Goal: Transaction & Acquisition: Download file/media

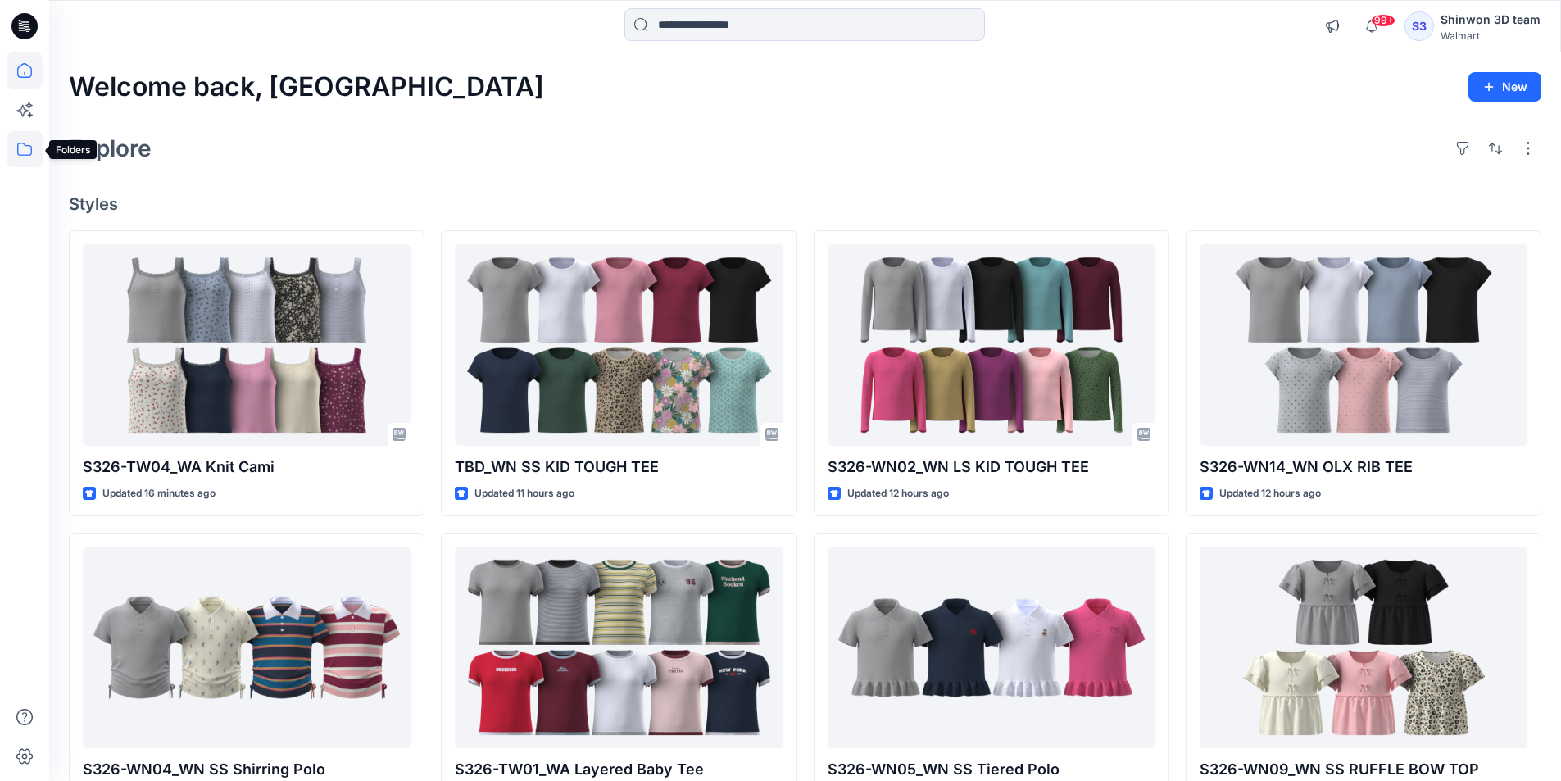
click at [36, 152] on icon at bounding box center [25, 149] width 36 height 36
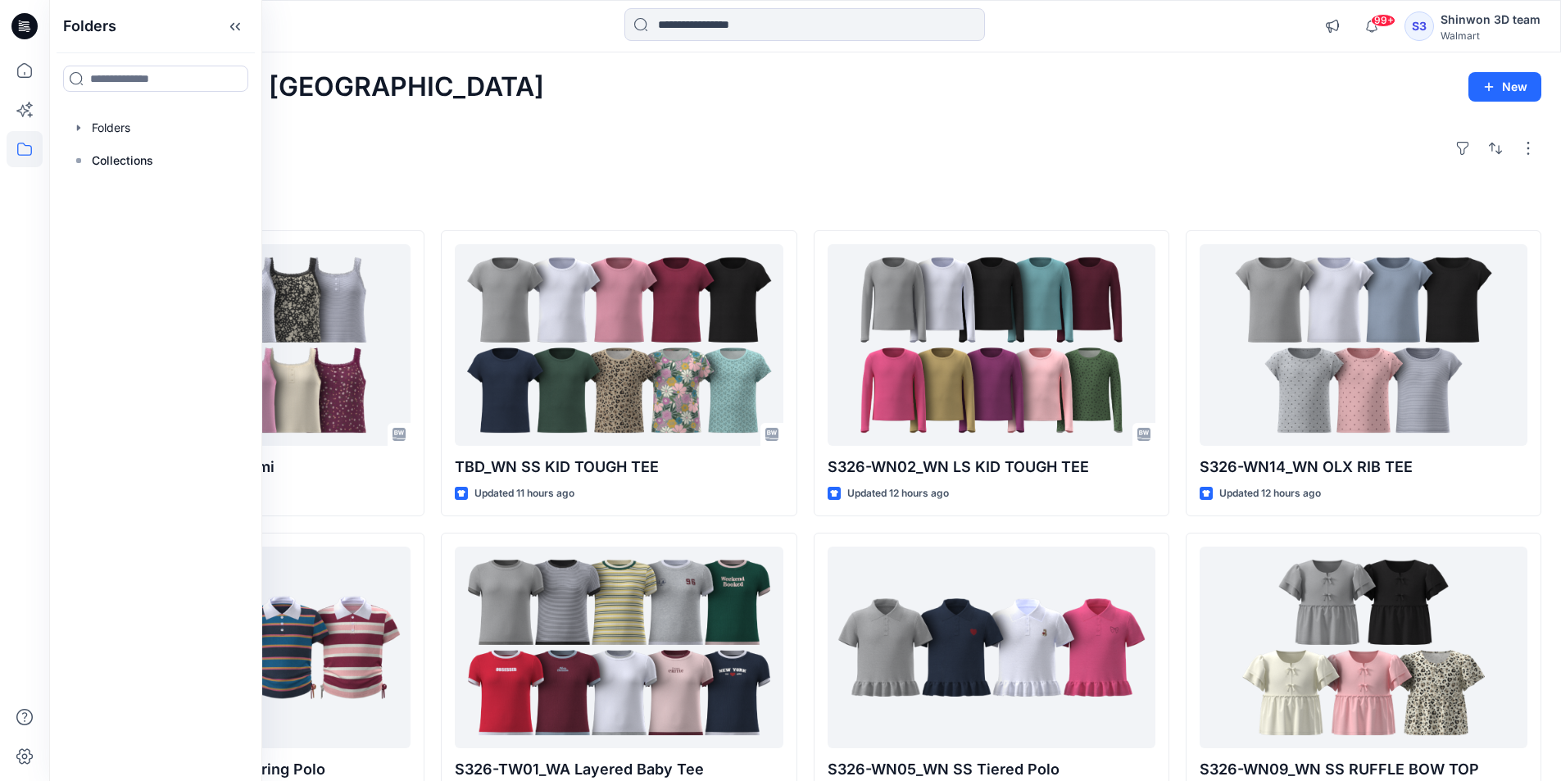
click at [132, 114] on div at bounding box center [155, 127] width 187 height 33
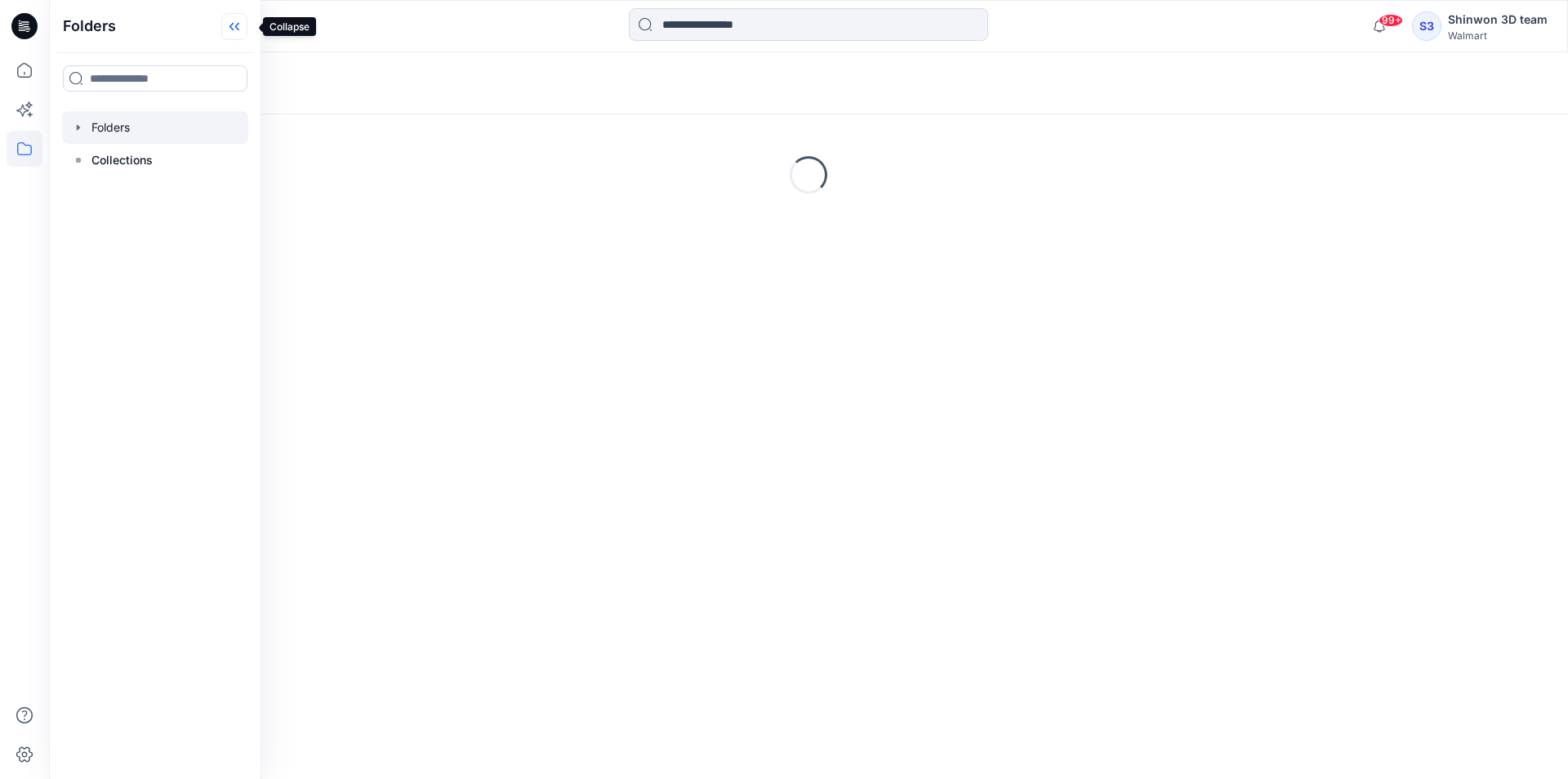
click at [247, 26] on icon at bounding box center [234, 26] width 26 height 27
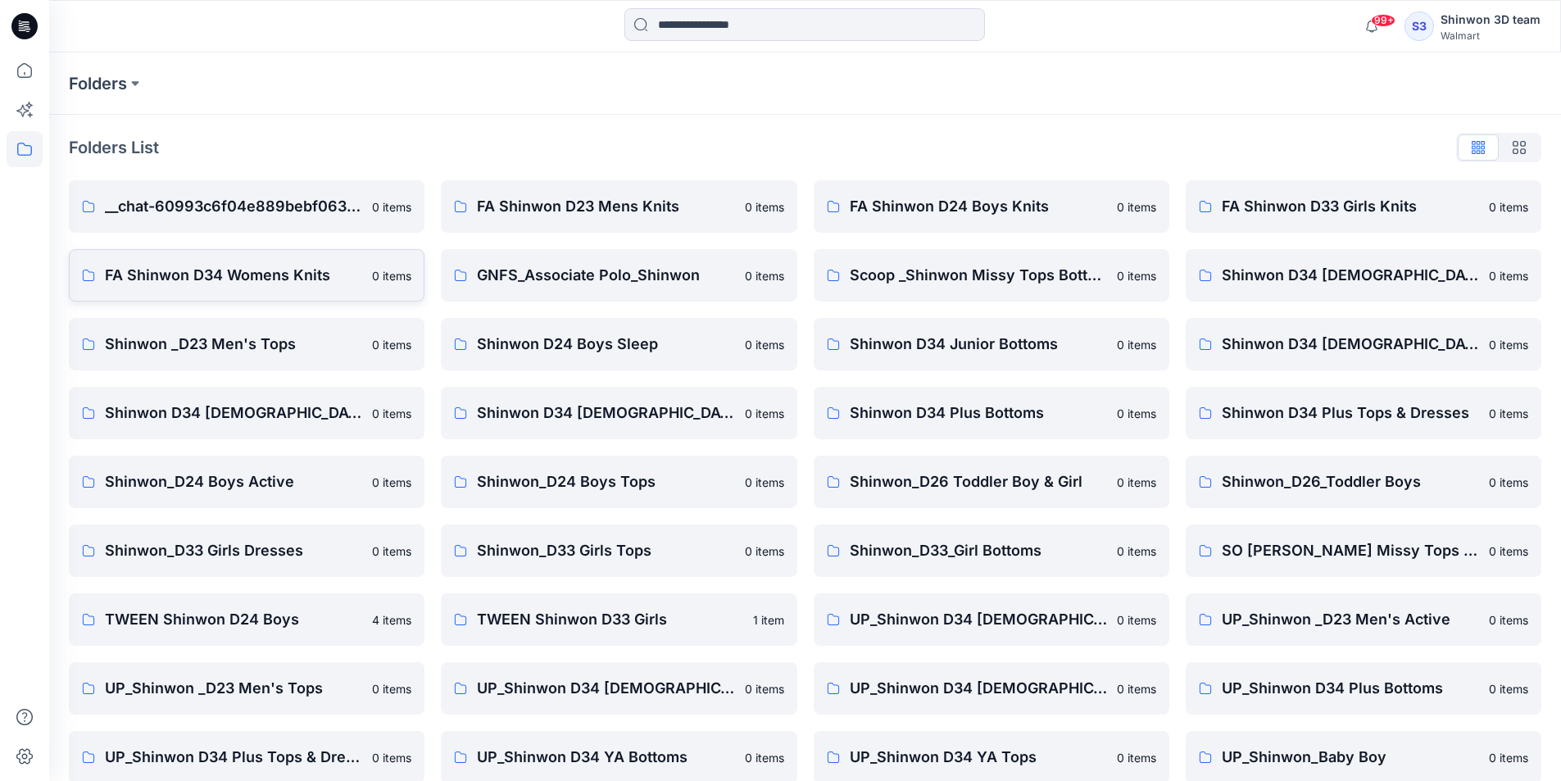
click at [285, 285] on p "FA Shinwon D34 Womens Knits" at bounding box center [233, 275] width 257 height 23
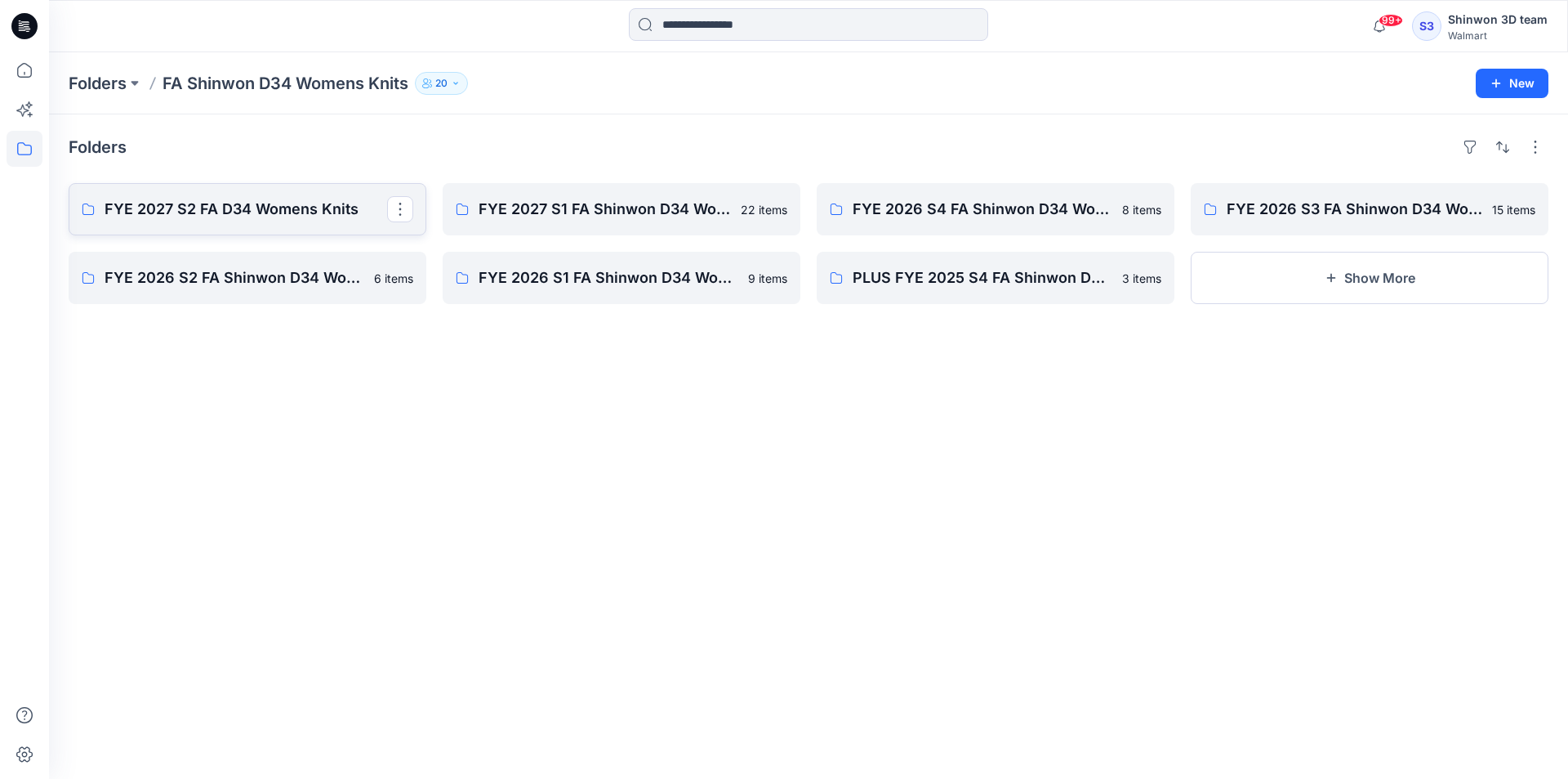
click at [314, 203] on p "FYE 2027 S2 FA D34 Womens Knits" at bounding box center [246, 208] width 283 height 23
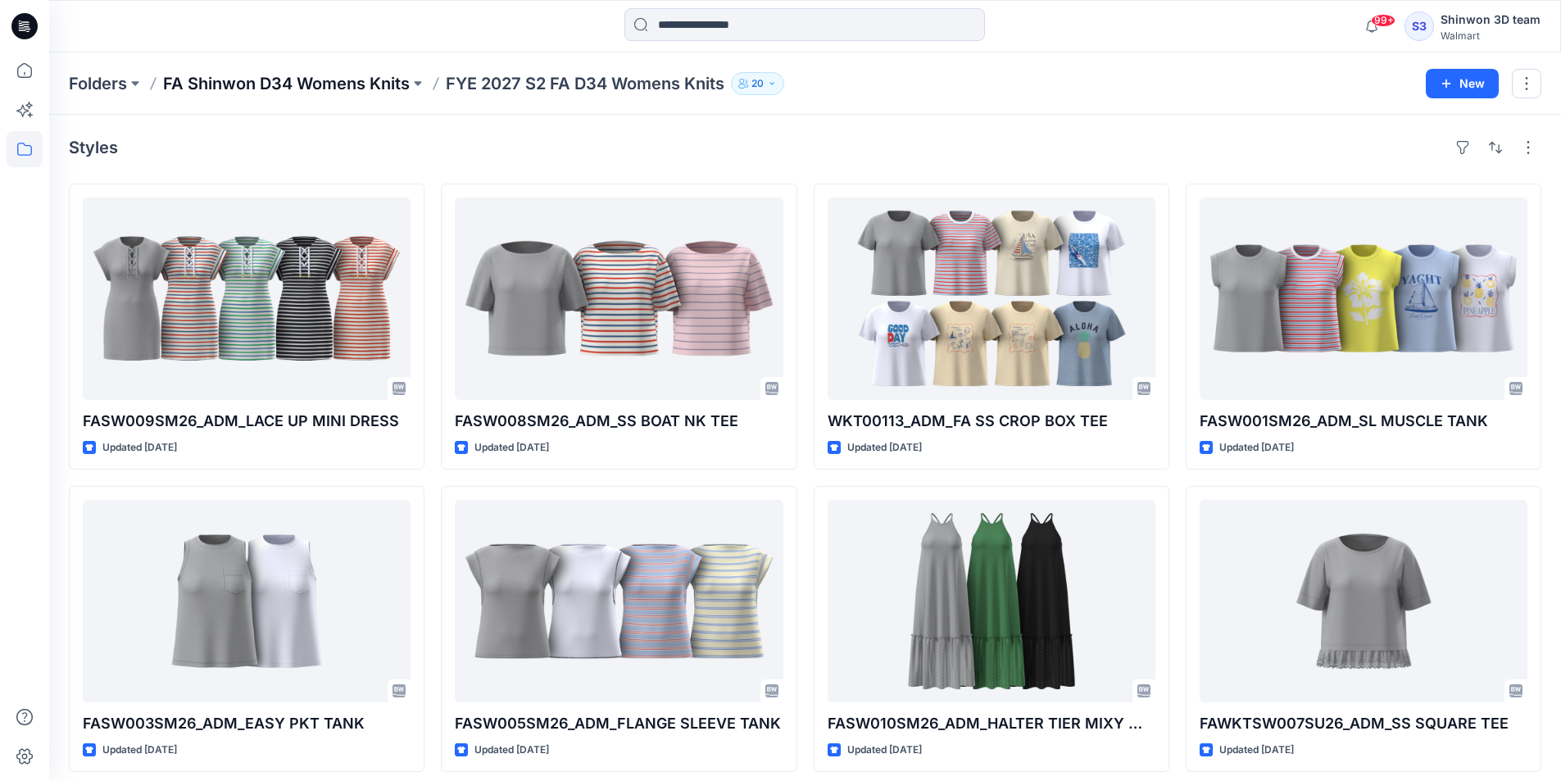
click at [388, 75] on p "FA Shinwon D34 Womens Knits" at bounding box center [286, 83] width 247 height 23
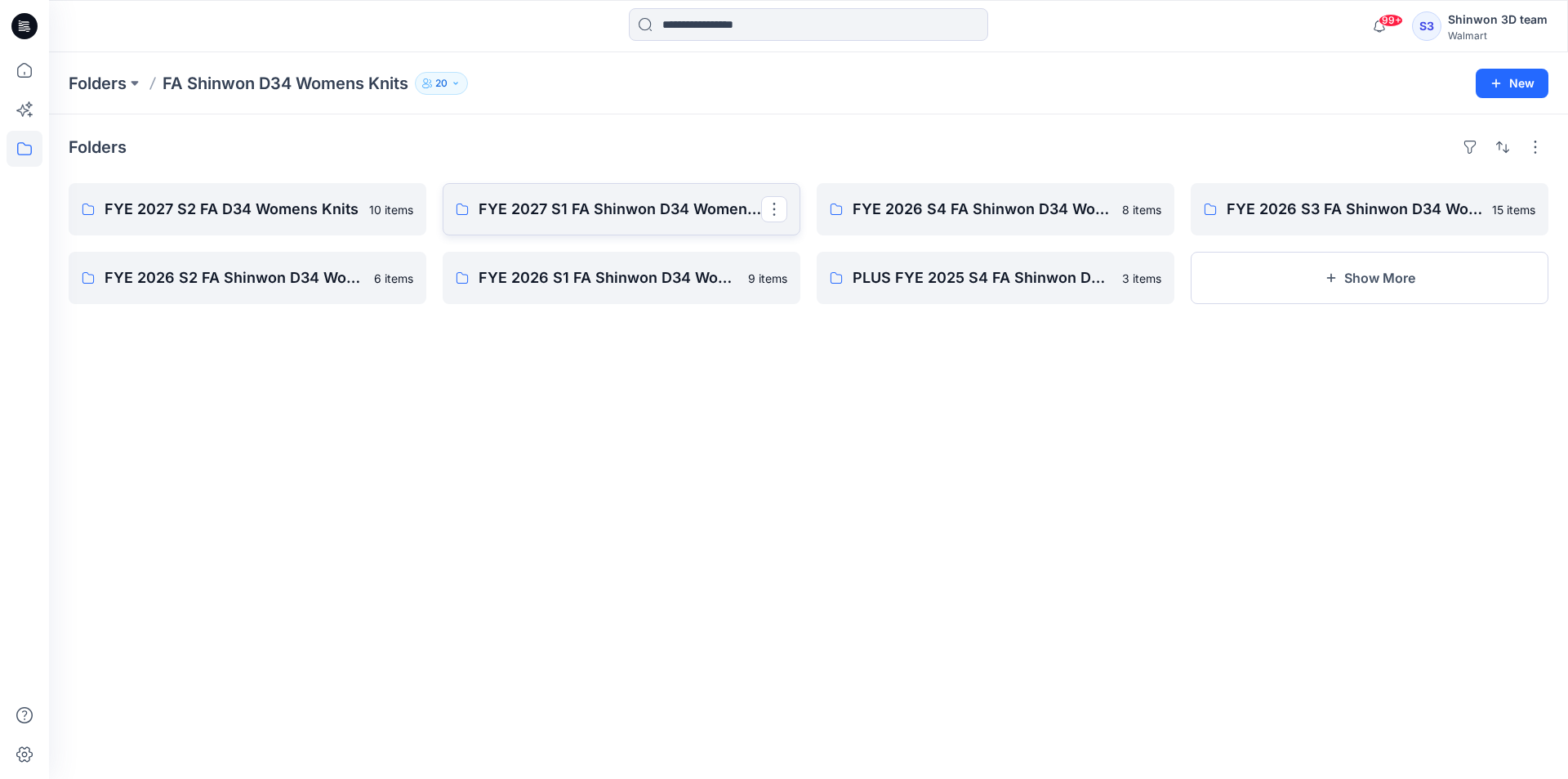
click at [636, 210] on p "FYE 2027 S1 FA Shinwon D34 Womens Knits" at bounding box center [620, 208] width 283 height 23
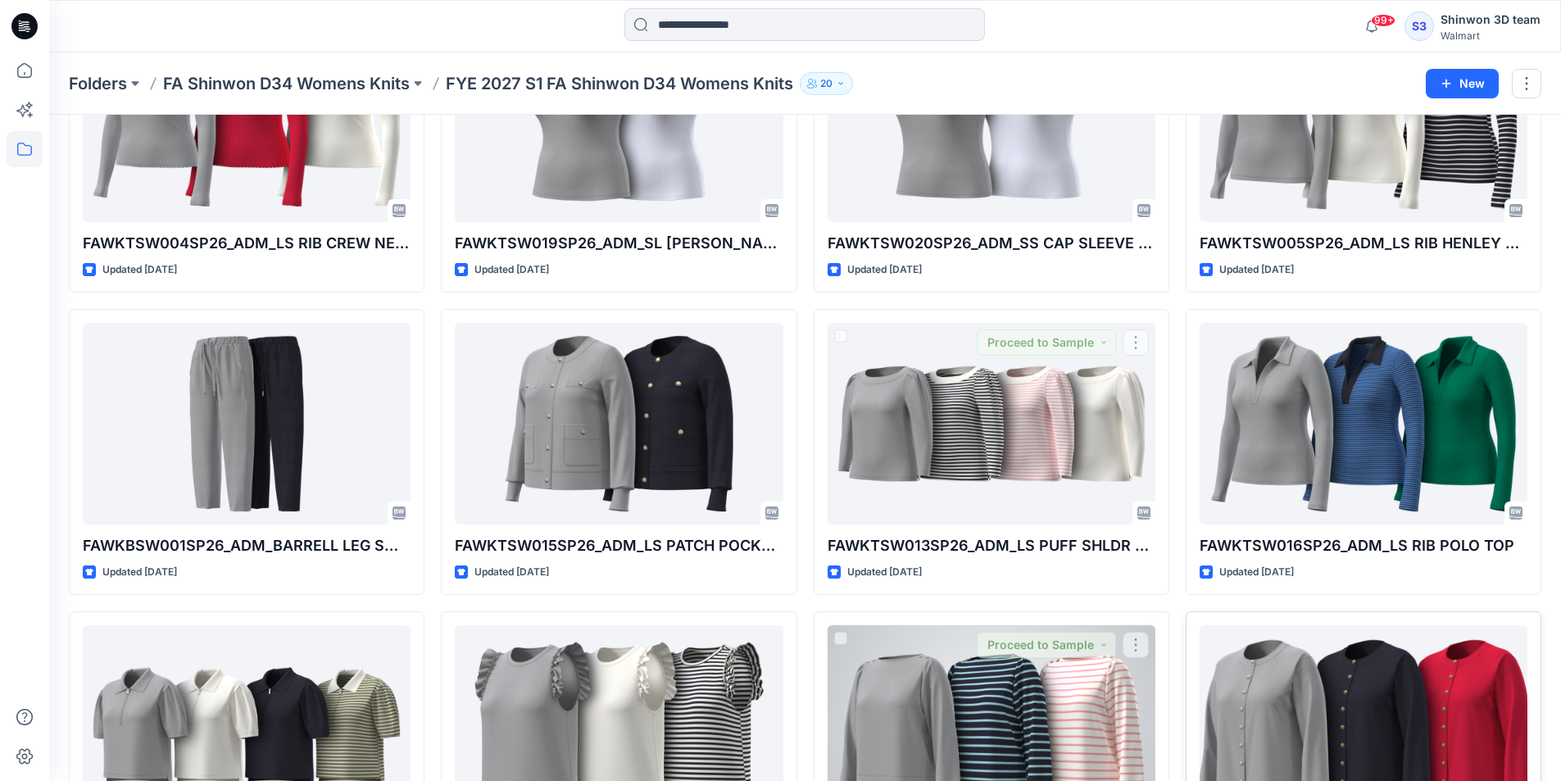
scroll to position [975, 0]
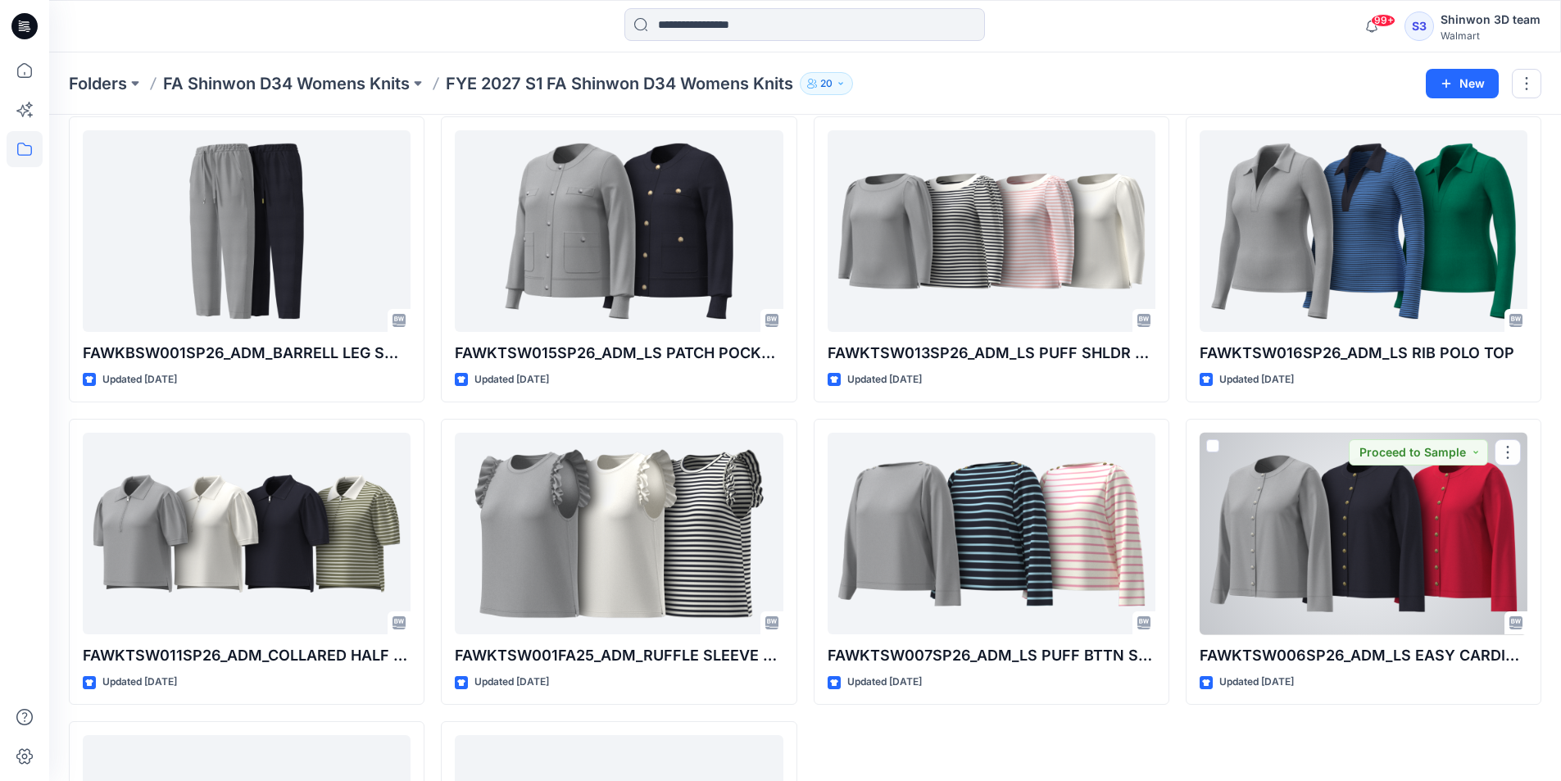
click at [1337, 531] on div at bounding box center [1364, 534] width 328 height 202
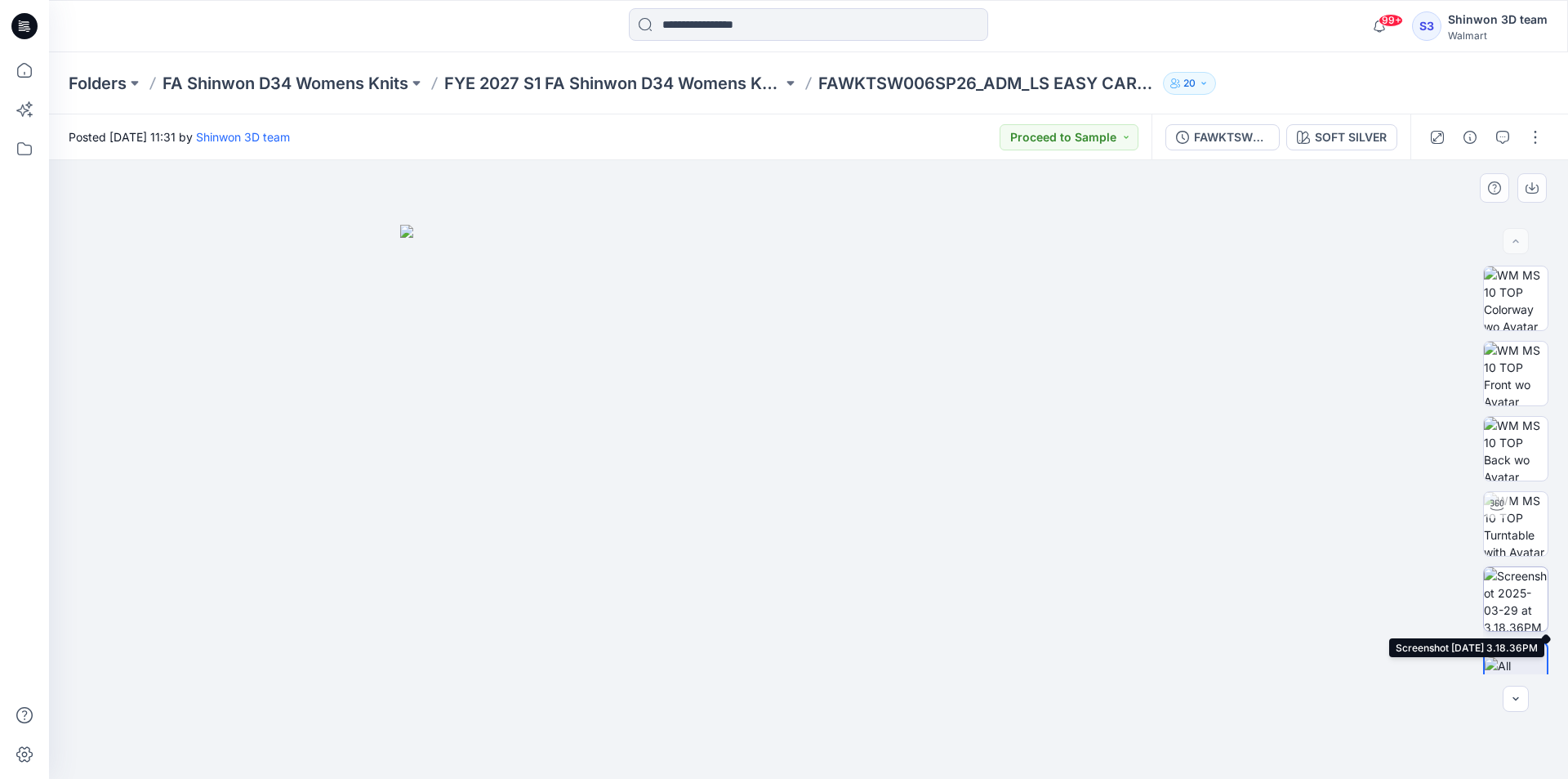
click at [1523, 579] on img at bounding box center [1516, 599] width 64 height 64
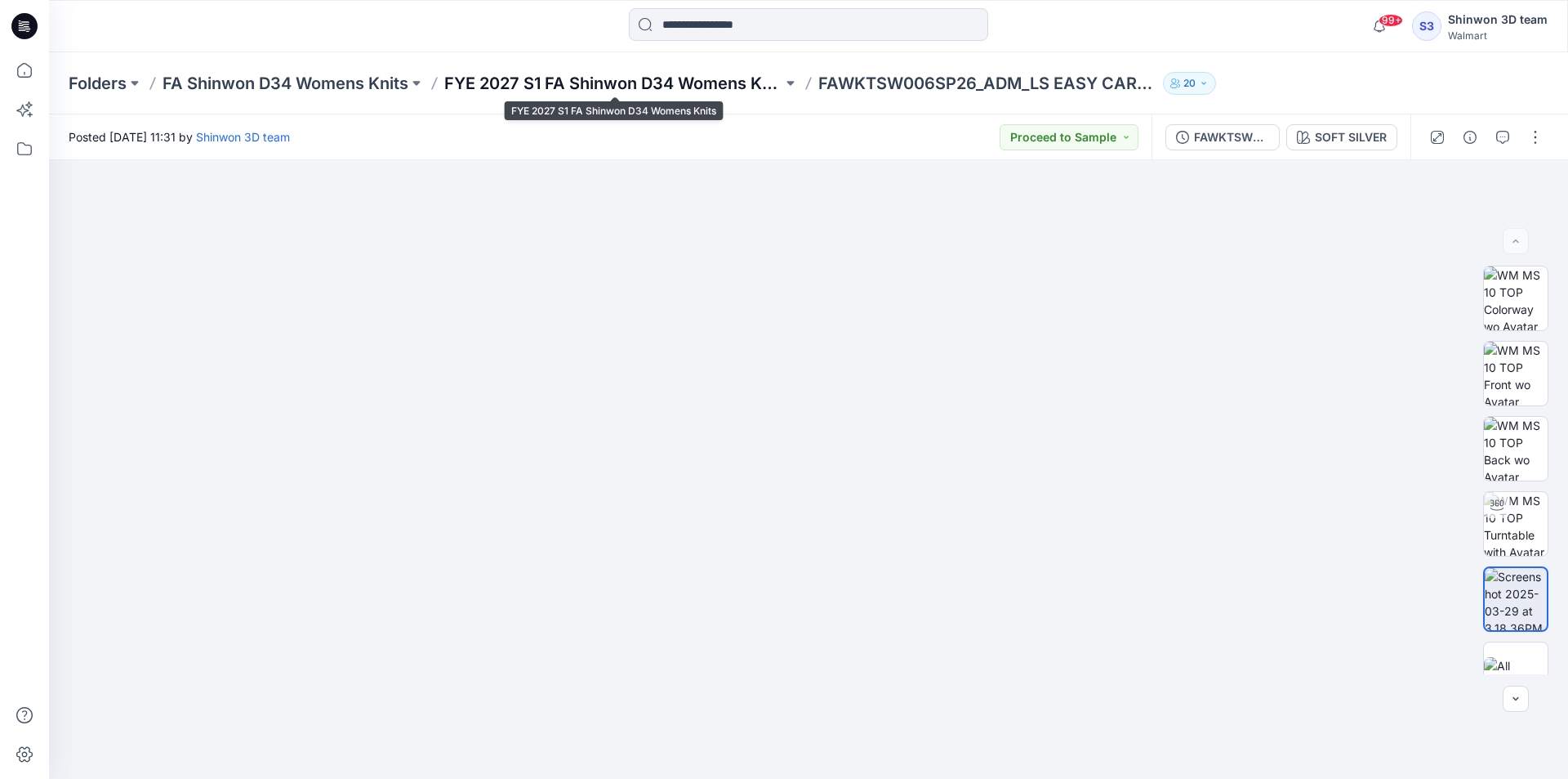
click at [740, 85] on p "FYE 2027 S1 FA Shinwon D34 Womens Knits" at bounding box center [613, 83] width 338 height 23
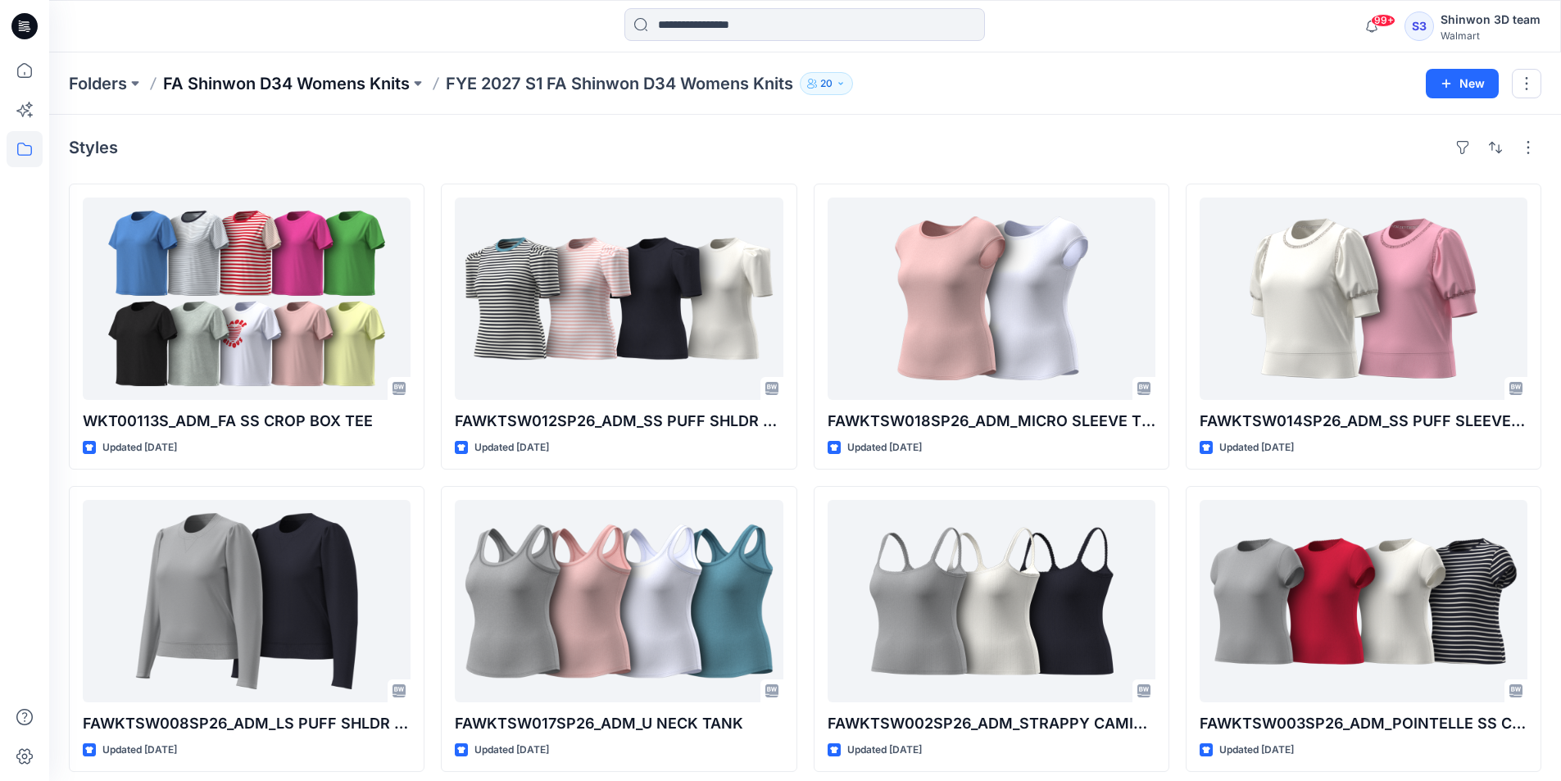
click at [313, 83] on p "FA Shinwon D34 Womens Knits" at bounding box center [286, 83] width 247 height 23
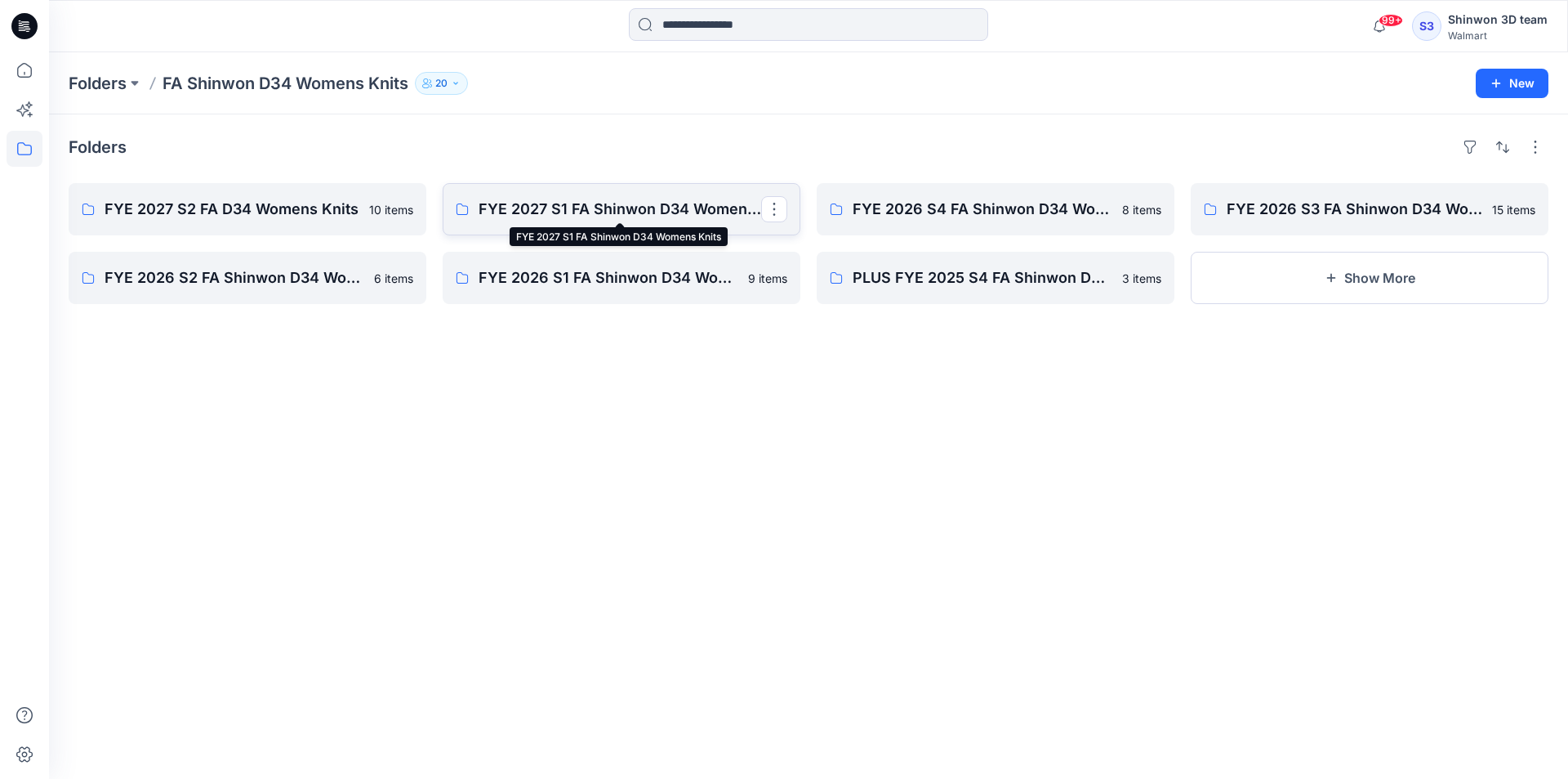
click at [663, 210] on p "FYE 2027 S1 FA Shinwon D34 Womens Knits" at bounding box center [620, 208] width 283 height 23
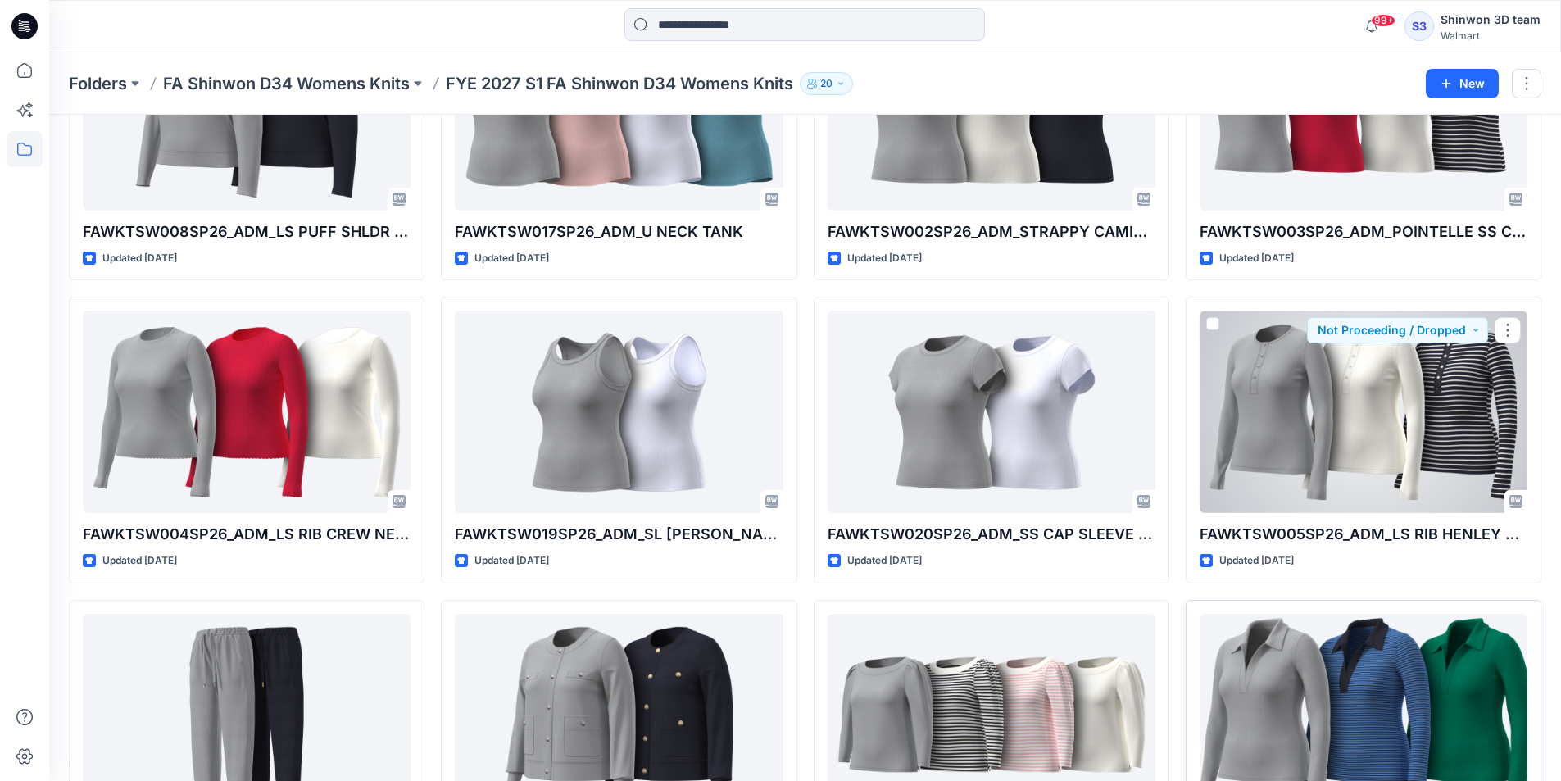
scroll to position [1221, 0]
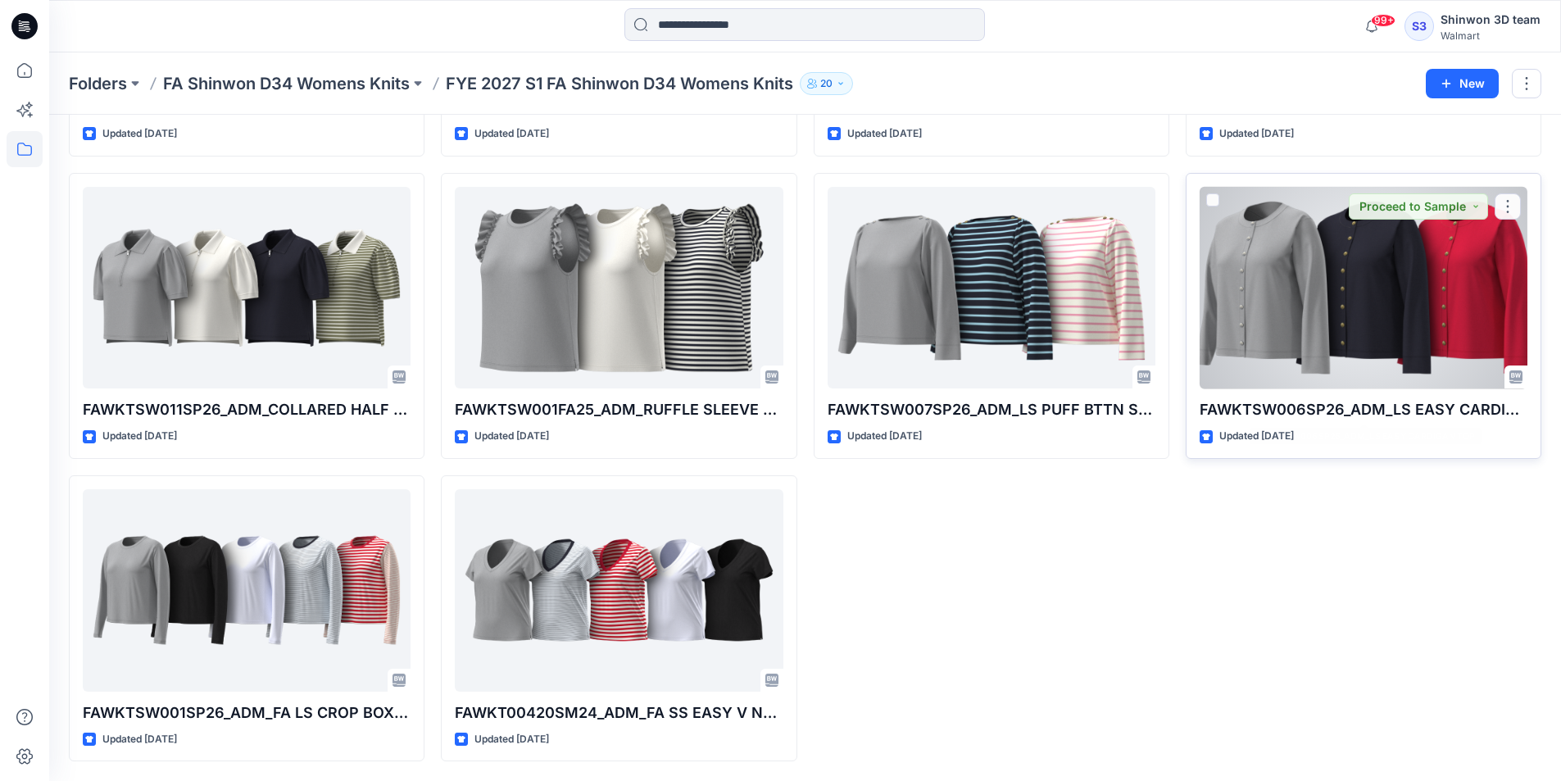
click at [1334, 286] on div at bounding box center [1364, 288] width 328 height 202
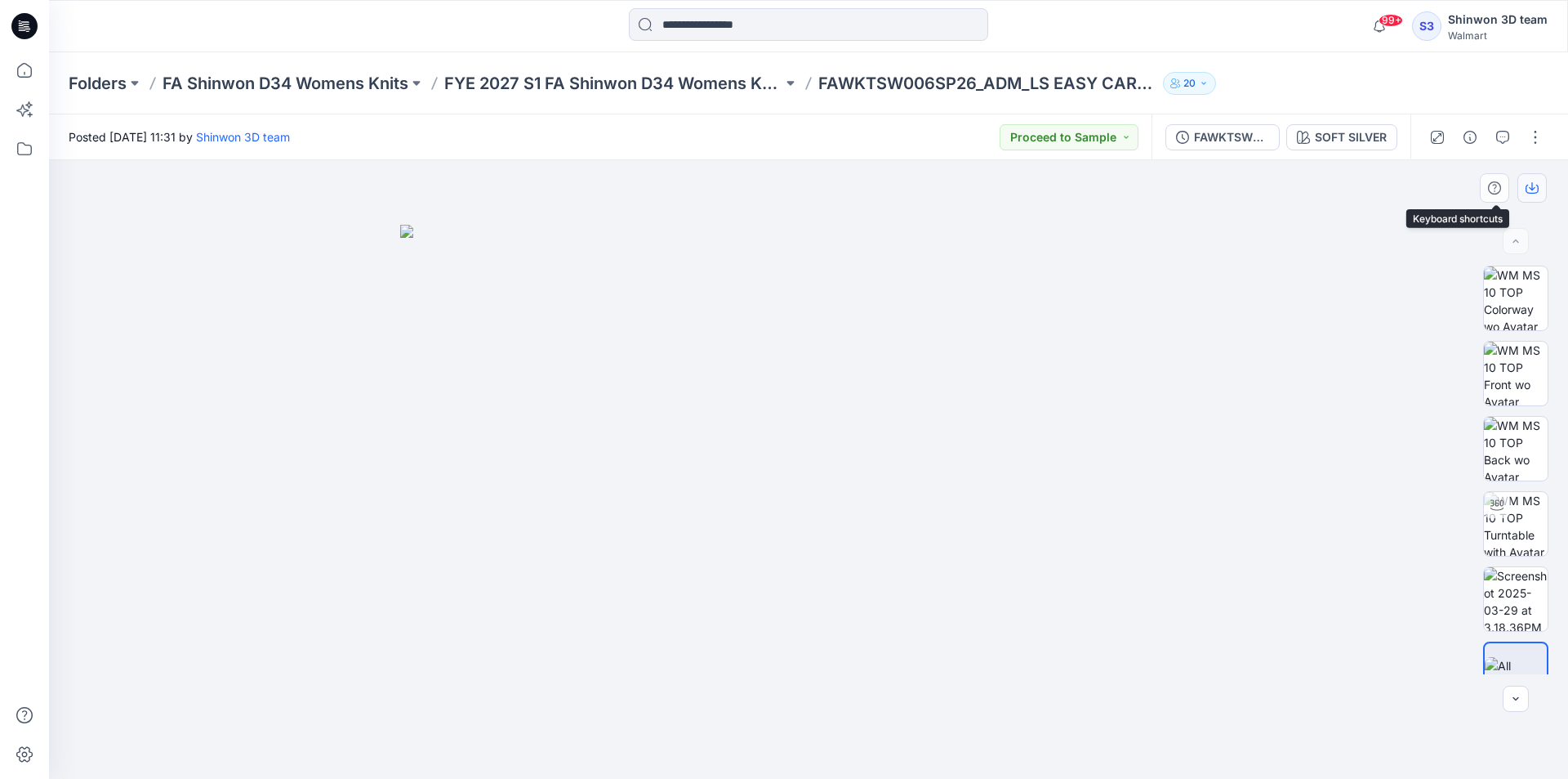
click at [1520, 189] on button "button" at bounding box center [1533, 189] width 30 height 30
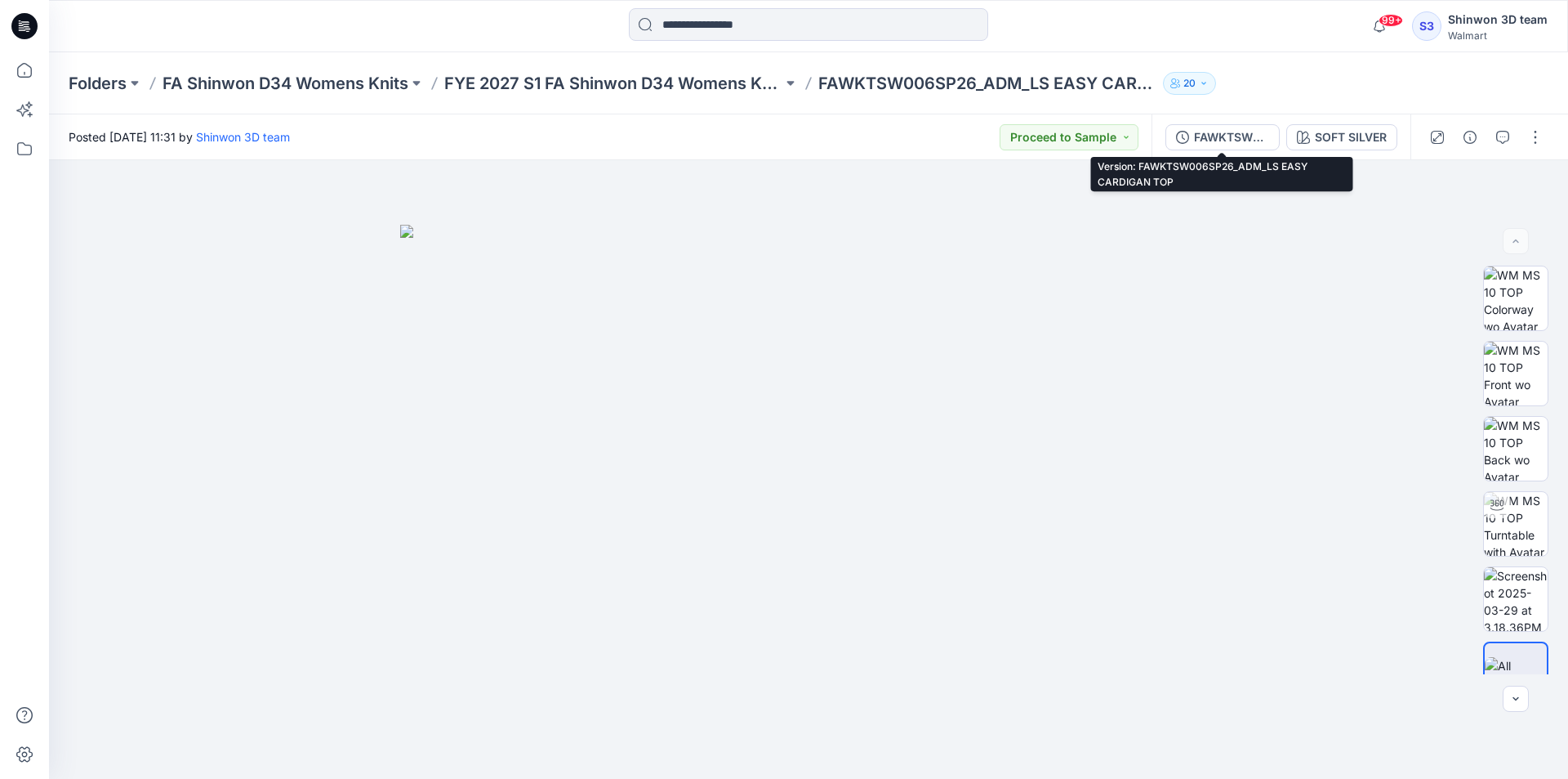
drag, startPoint x: 1204, startPoint y: 137, endPoint x: 1280, endPoint y: 153, distance: 77.7
click at [1204, 137] on div "FAWKTSW006SP26_ADM_LS EASY CARDIGAN TOP" at bounding box center [1231, 138] width 75 height 18
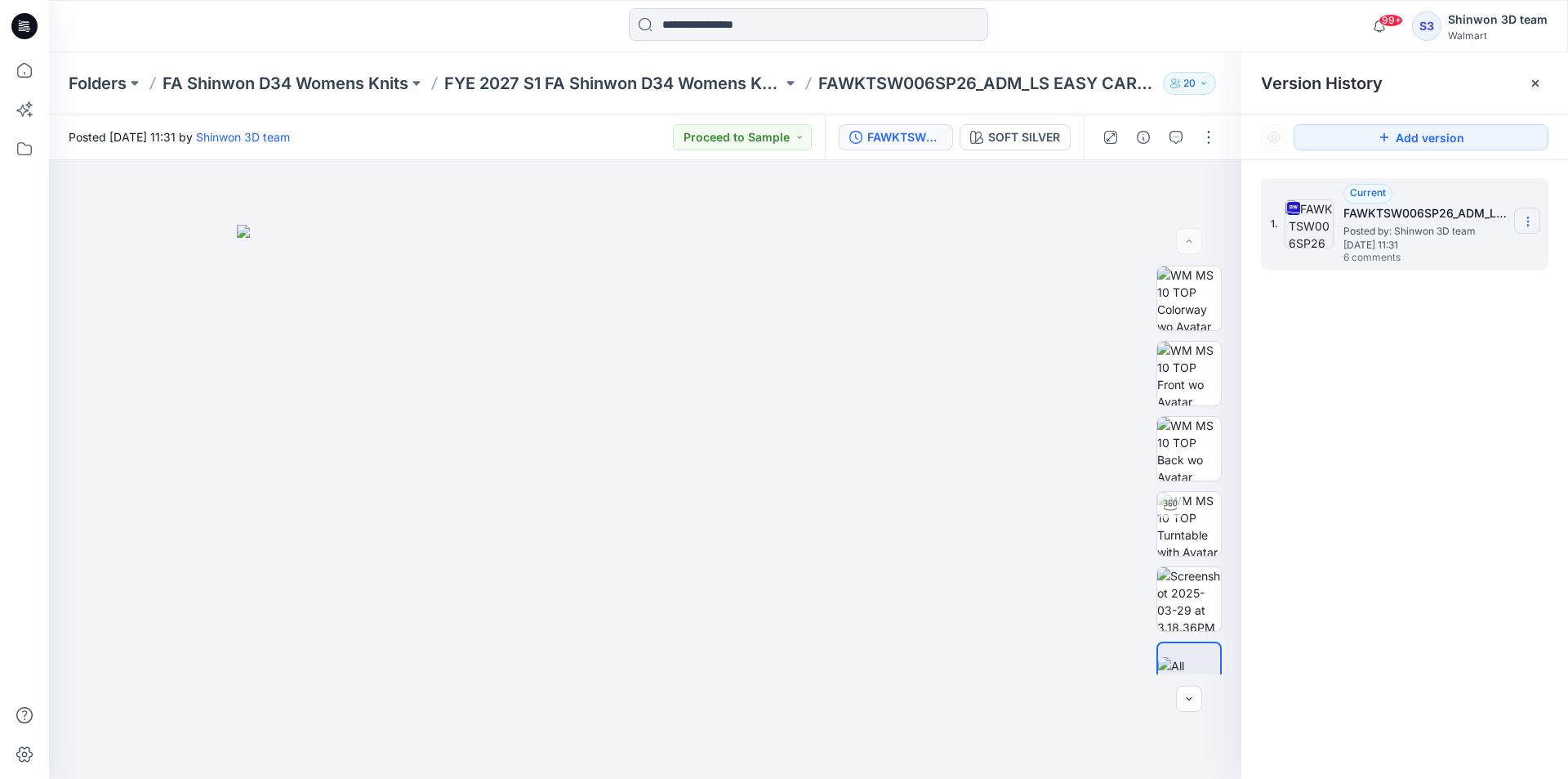
click at [1530, 218] on icon at bounding box center [1528, 221] width 13 height 13
click at [1427, 261] on span "Download Source BW File" at bounding box center [1446, 253] width 138 height 20
